Goal: Task Accomplishment & Management: Use online tool/utility

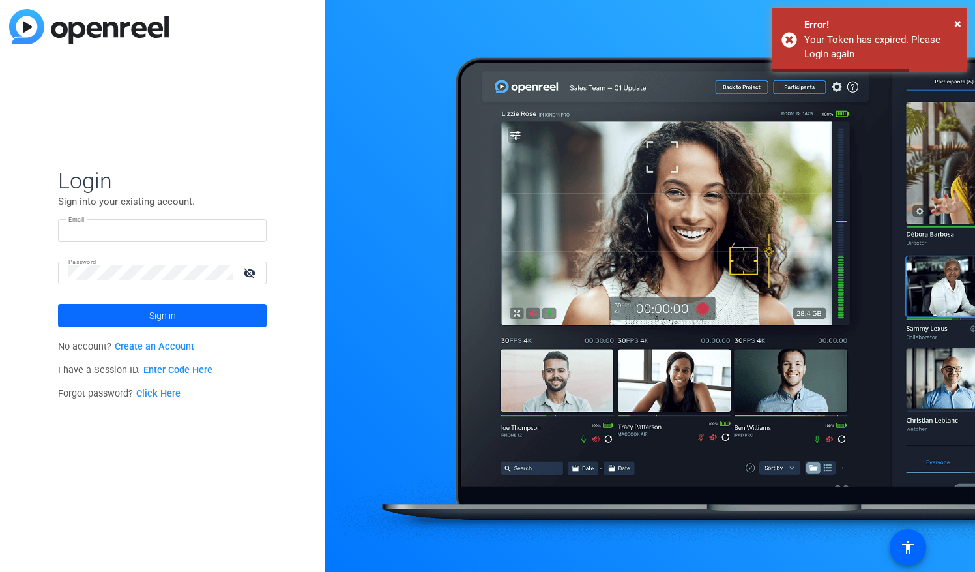
type input "[EMAIL_ADDRESS][DOMAIN_NAME]"
click at [158, 324] on span "Sign in" at bounding box center [162, 315] width 27 height 33
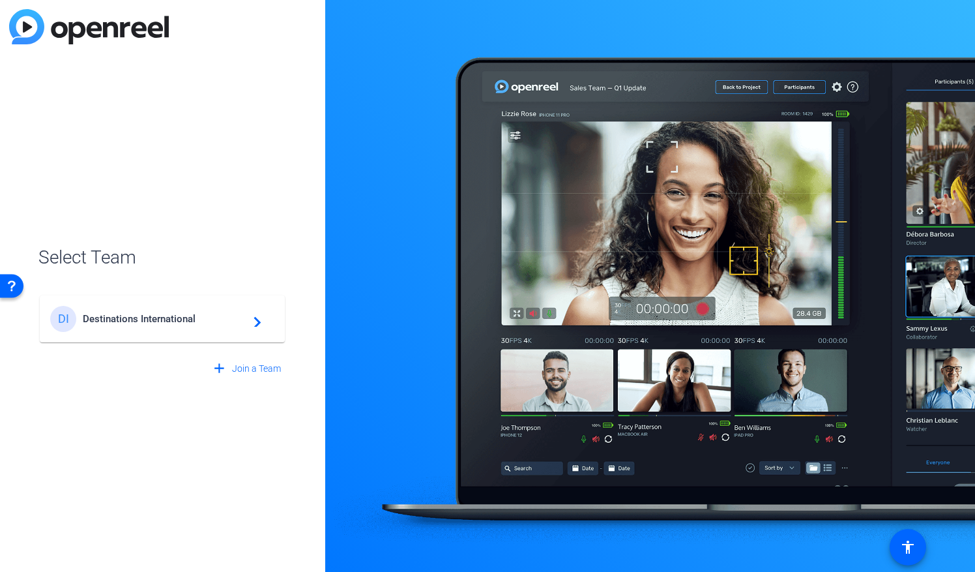
click at [224, 322] on span "Destinations International" at bounding box center [164, 319] width 163 height 12
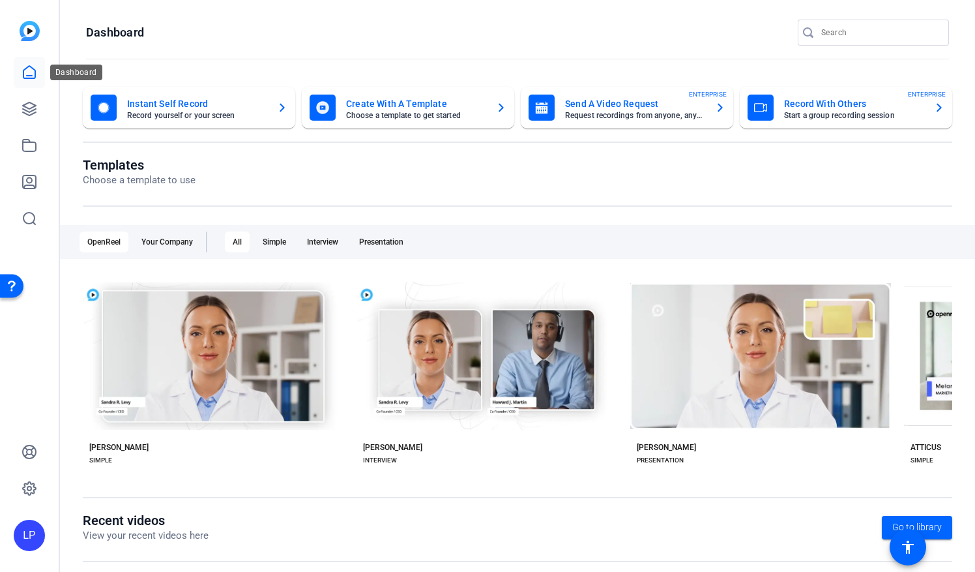
click at [31, 78] on icon at bounding box center [29, 72] width 12 height 12
click at [32, 106] on icon at bounding box center [30, 109] width 16 height 16
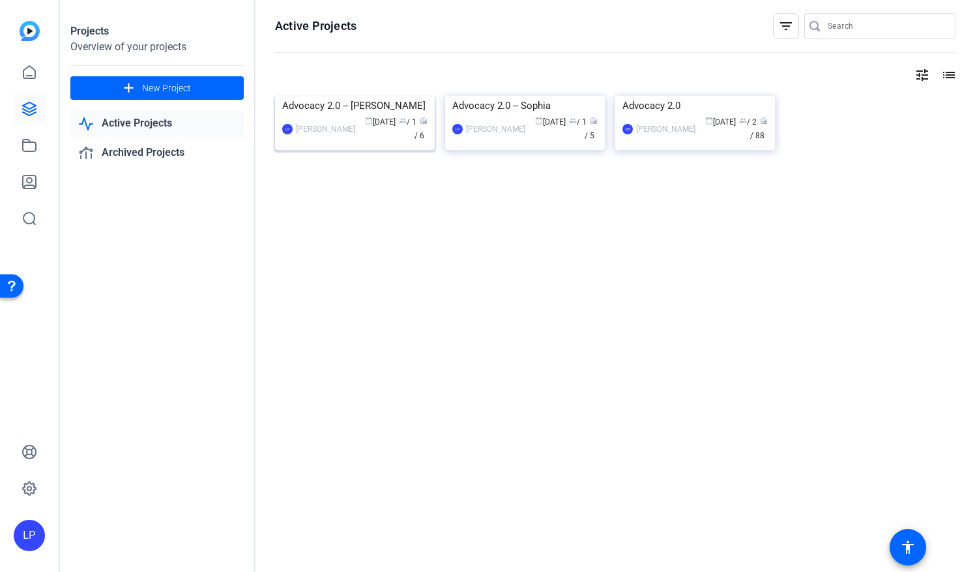
click at [342, 115] on div "Advocacy 2.0 -- [PERSON_NAME]" at bounding box center [354, 106] width 145 height 20
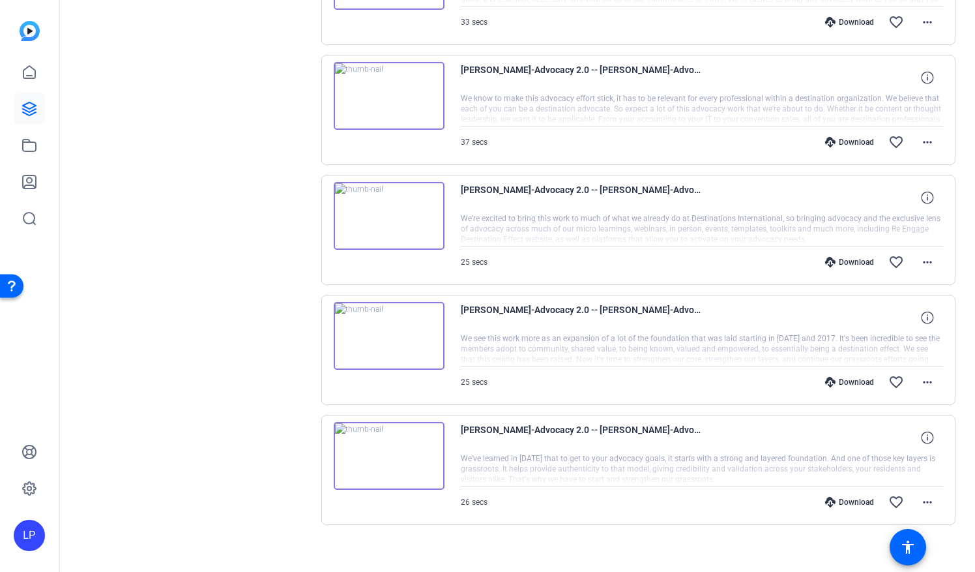
scroll to position [479, 0]
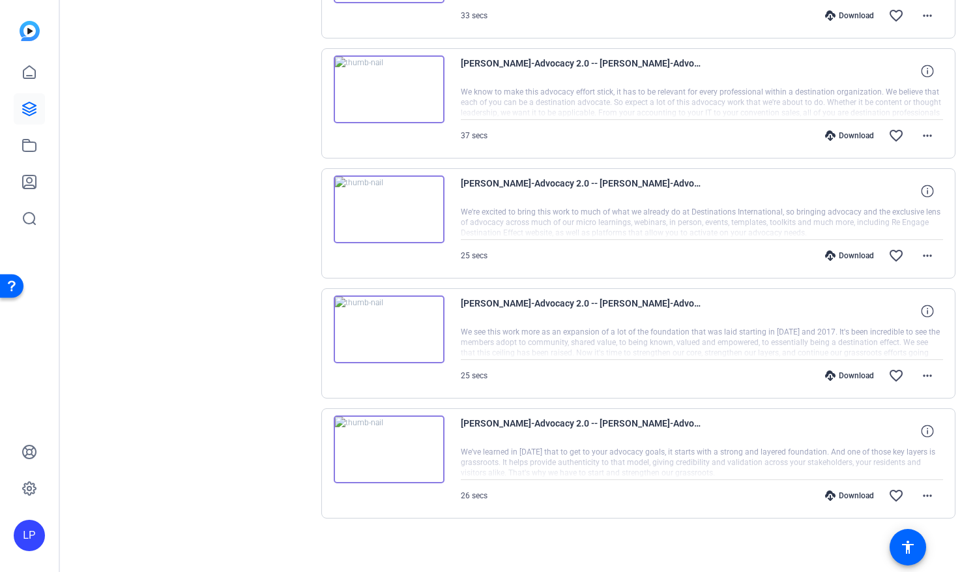
click at [392, 443] on img at bounding box center [389, 449] width 111 height 68
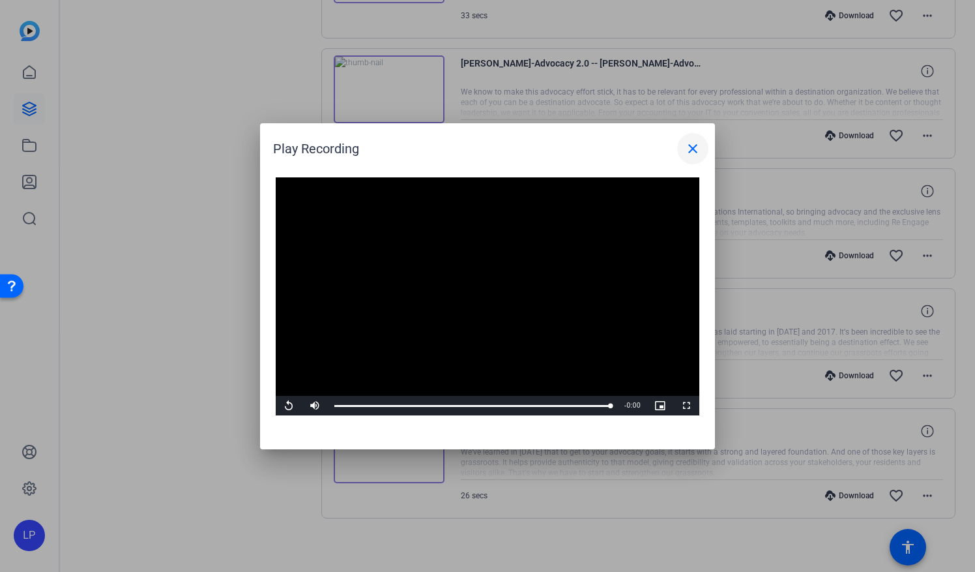
click at [697, 146] on mat-icon "close" at bounding box center [693, 149] width 16 height 16
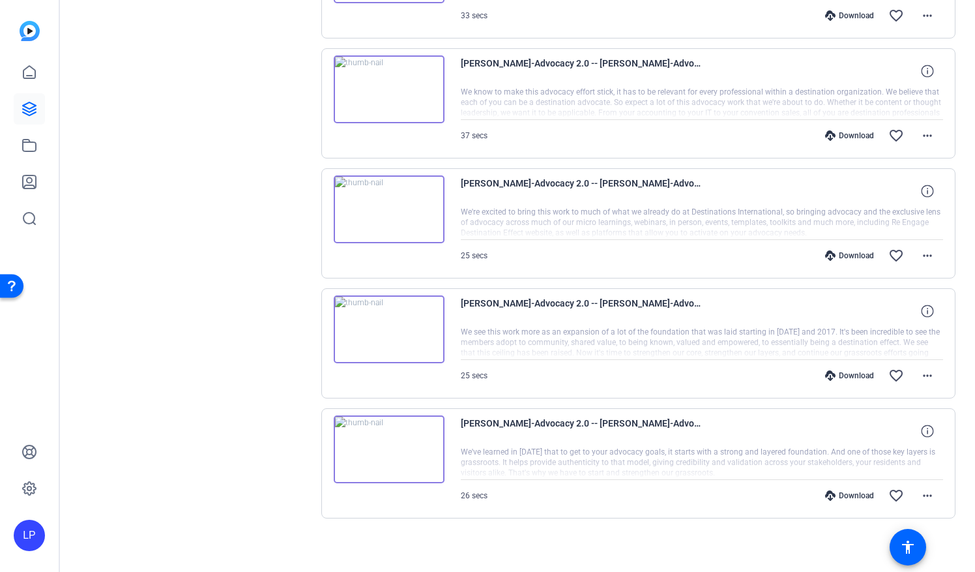
click at [390, 325] on img at bounding box center [389, 329] width 111 height 68
